Goal: Task Accomplishment & Management: Manage account settings

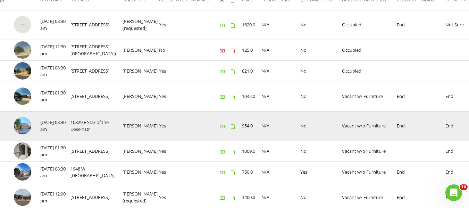
click at [21, 134] on img at bounding box center [22, 125] width 17 height 17
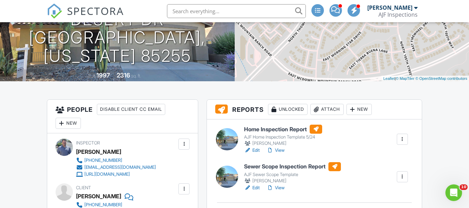
click at [333, 108] on div "Attach" at bounding box center [326, 109] width 33 height 11
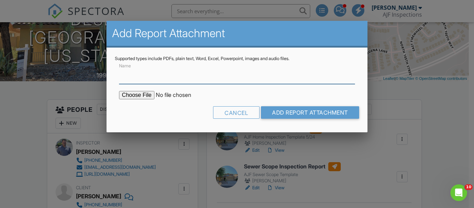
click at [155, 80] on input "Name" at bounding box center [237, 75] width 236 height 17
type input "termite report"
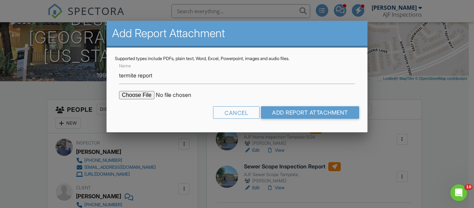
click at [142, 97] on input "file" at bounding box center [178, 95] width 118 height 8
click at [240, 105] on form "Name termite report Cancel Add Report Attachment" at bounding box center [237, 92] width 244 height 63
click at [240, 109] on div "Cancel" at bounding box center [236, 112] width 47 height 13
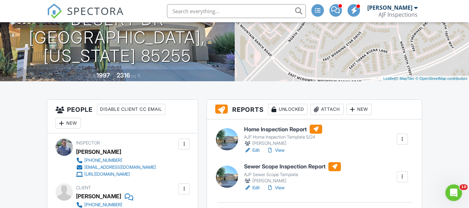
click at [331, 107] on div "Attach" at bounding box center [326, 109] width 33 height 11
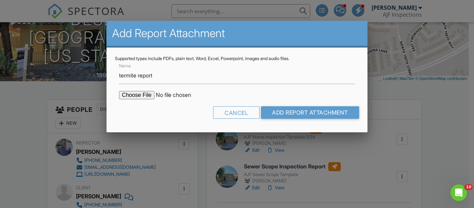
click at [146, 96] on input "file" at bounding box center [178, 95] width 118 height 8
type input "C:\fakepath\Sent_WDIIR Inspection NO Evide - 2025-08-27T113640.880.pdf"
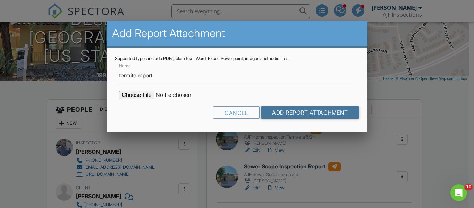
click at [265, 113] on input "Add Report Attachment" at bounding box center [310, 112] width 98 height 13
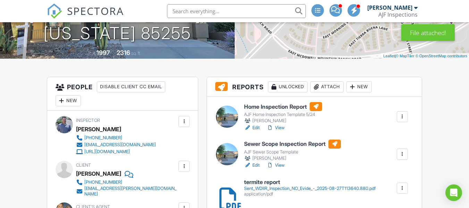
scroll to position [174, 0]
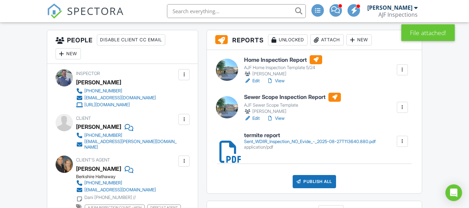
click at [314, 140] on div "Sent_WDIIR_Inspection_NO_Evide_-_2025-08-27T113640.880.pdf" at bounding box center [310, 142] width 132 height 6
click at [280, 78] on link "View" at bounding box center [276, 80] width 18 height 7
